Goal: Task Accomplishment & Management: Complete application form

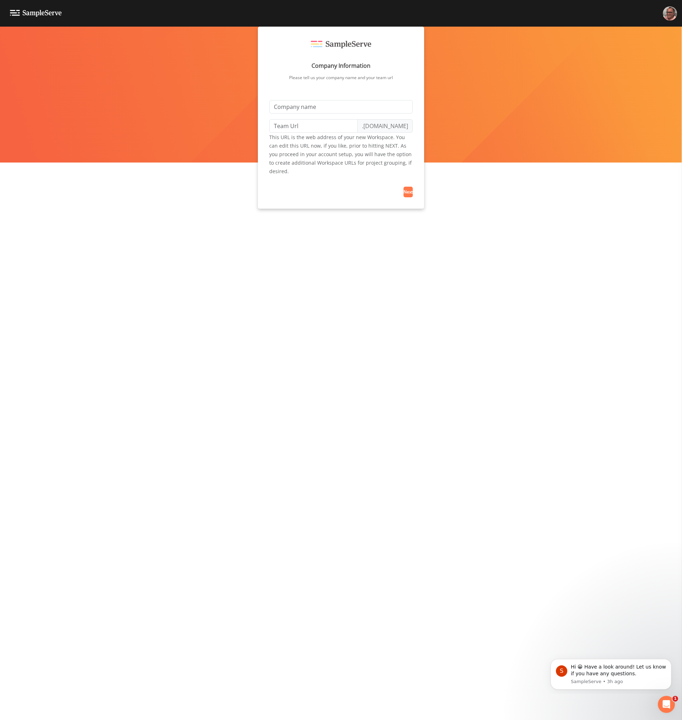
click at [274, 305] on div "Company Information Please tell us your company name and your team url .waterly…" at bounding box center [341, 374] width 682 height 694
click at [495, 420] on div "Company Information Please tell us your company name and your team url .waterly…" at bounding box center [341, 374] width 682 height 694
click at [493, 422] on div "Company Information Please tell us your company name and your team url .waterly…" at bounding box center [341, 374] width 682 height 694
click at [242, 455] on div "Company Information Please tell us your company name and your team url .waterly…" at bounding box center [341, 374] width 682 height 694
click at [393, 366] on div "Company Information Please tell us your company name and your team url .waterly…" at bounding box center [341, 374] width 682 height 694
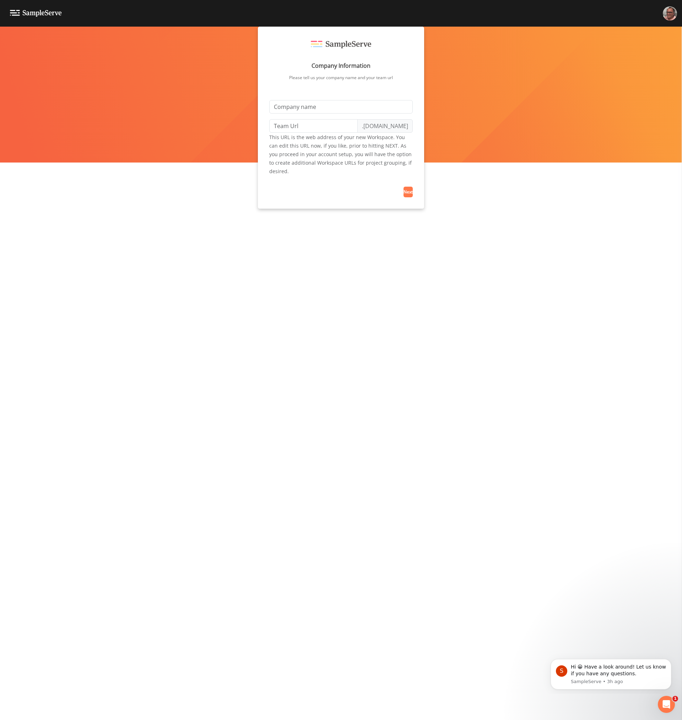
click at [449, 311] on div "Company Information Please tell us your company name and your team url .waterly…" at bounding box center [341, 374] width 682 height 694
